Goal: Find specific page/section: Find specific page/section

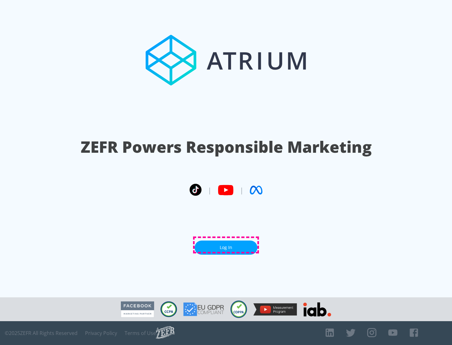
click at [226, 245] on link "Log In" at bounding box center [225, 248] width 63 height 14
